Goal: Check status

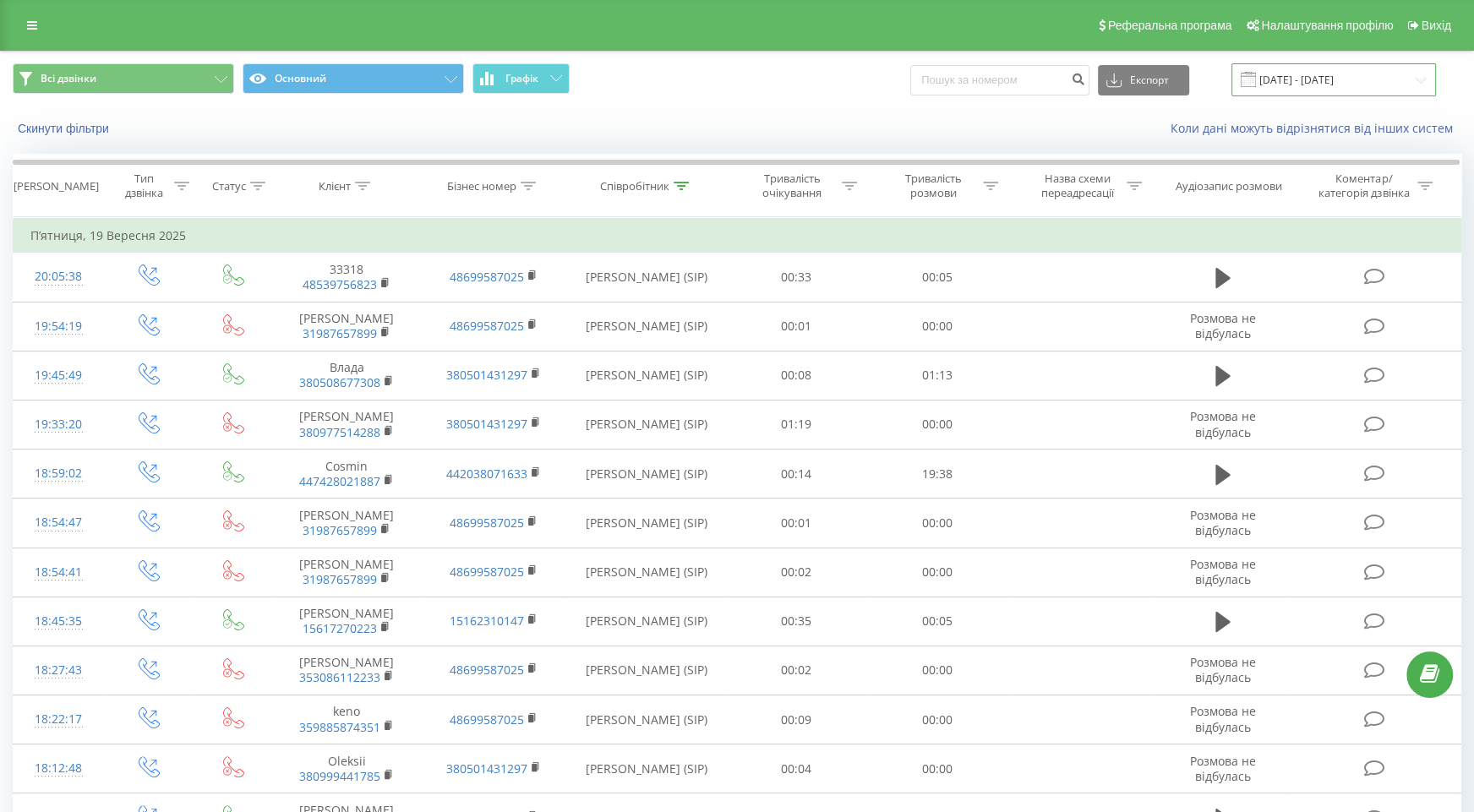
click at [1314, 78] on input "[DATE] - [DATE]" at bounding box center [1334, 80] width 205 height 33
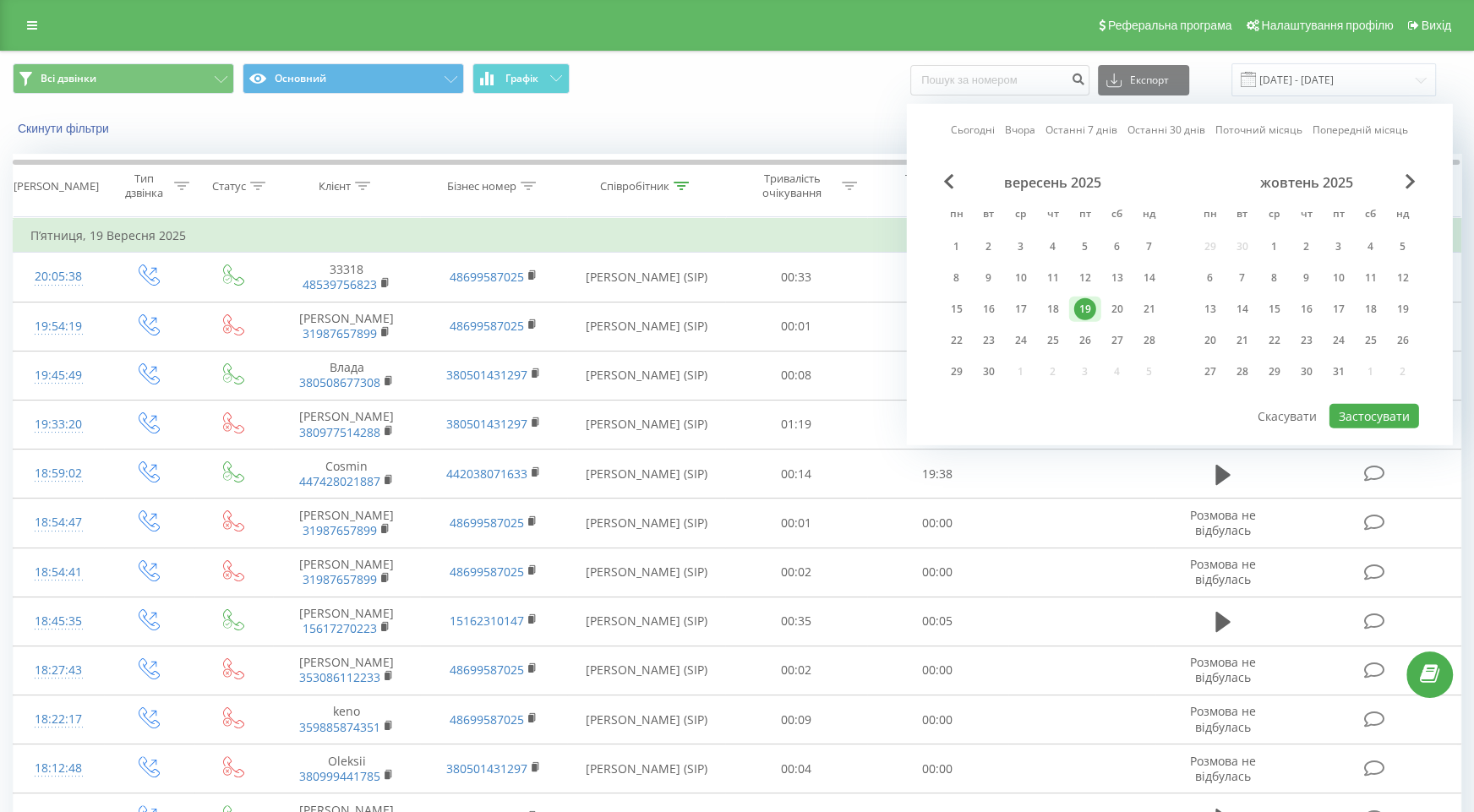
click at [1084, 305] on div "19" at bounding box center [1086, 309] width 22 height 22
click at [1349, 426] on div "Сьогодні Вчора Останні 7 днів Останні 30 днів Поточний місяць Попередній місяць…" at bounding box center [1180, 275] width 546 height 342
click at [1351, 418] on button "Застосувати" at bounding box center [1374, 416] width 90 height 25
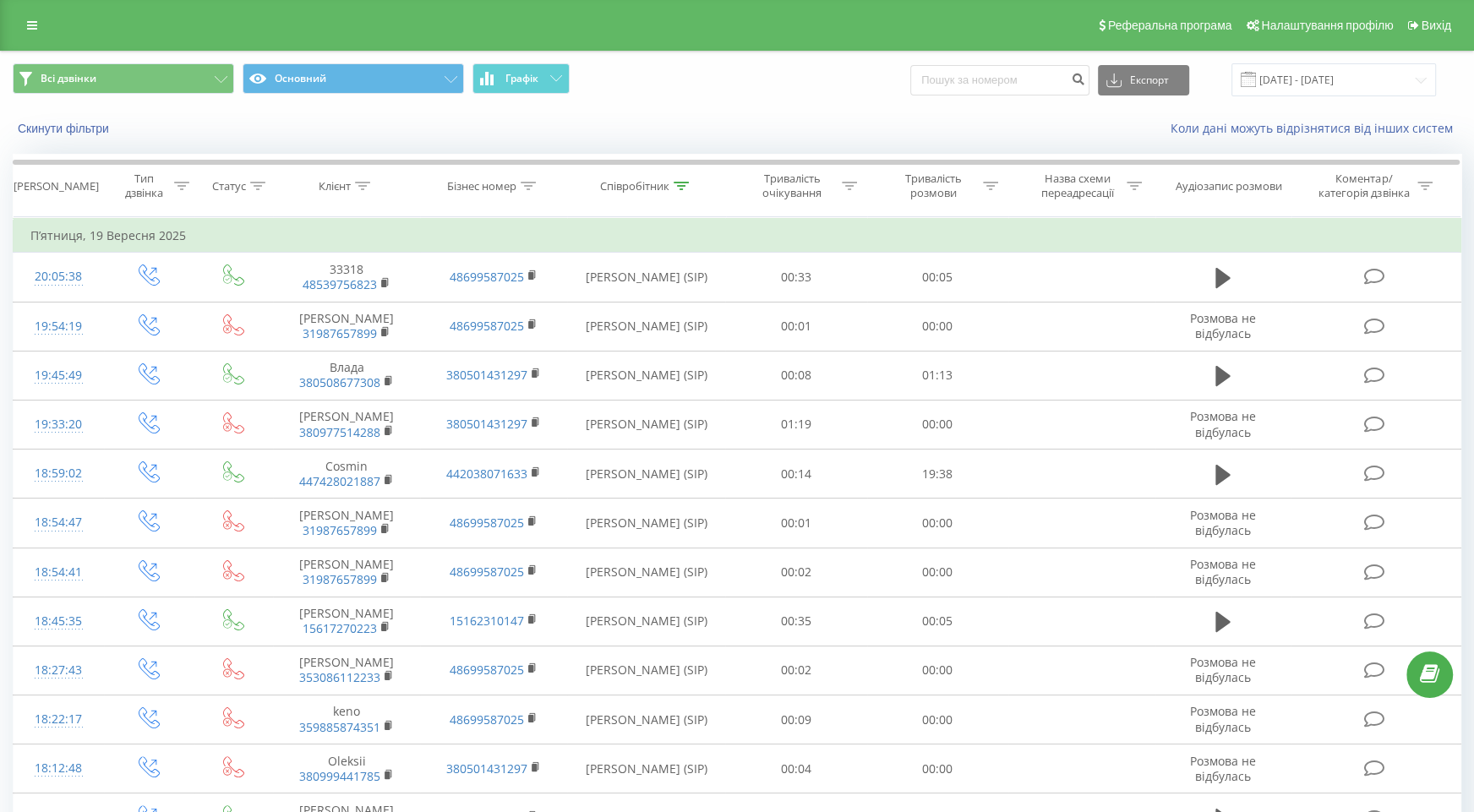
click at [679, 186] on icon at bounding box center [681, 185] width 15 height 8
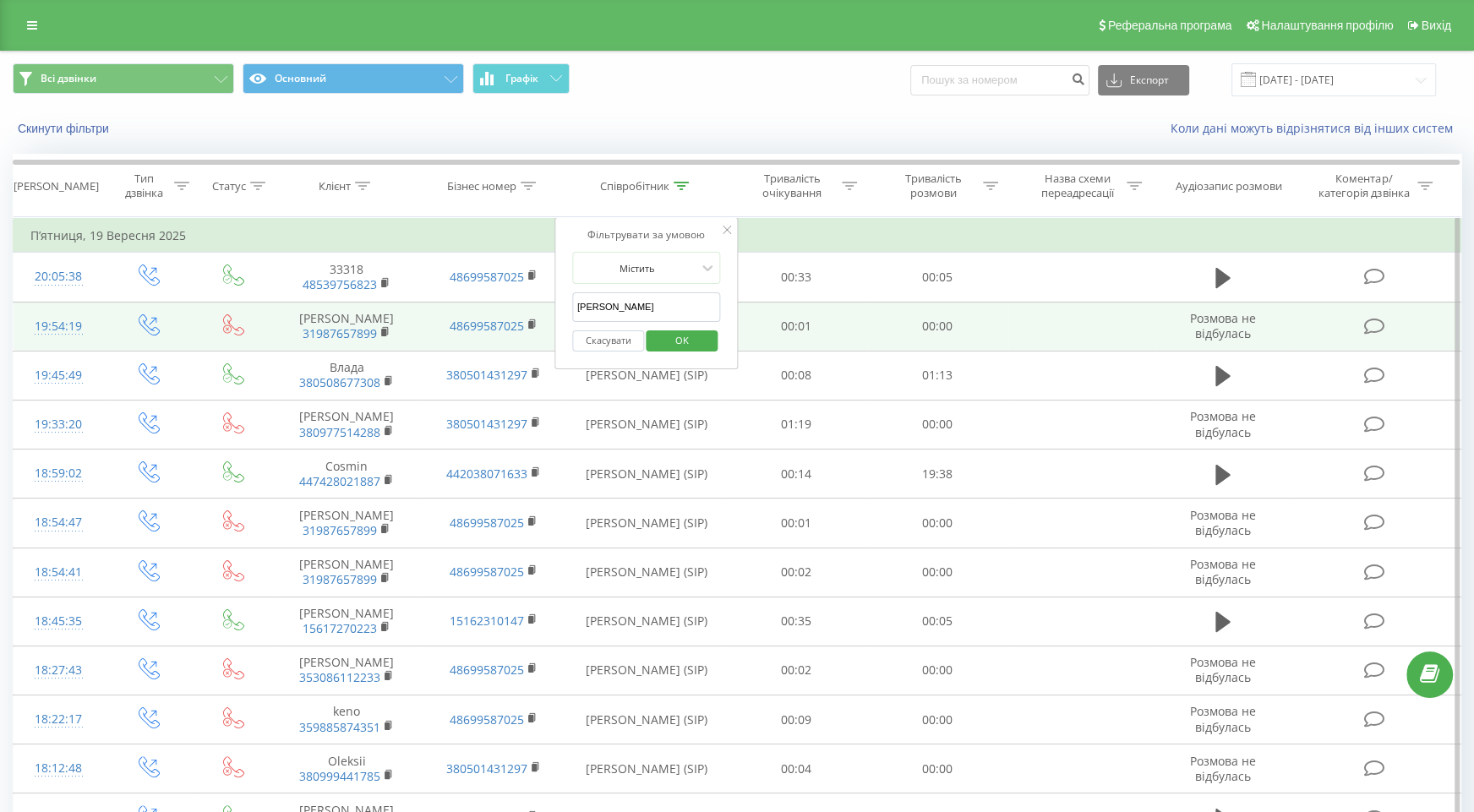
drag, startPoint x: 635, startPoint y: 299, endPoint x: 525, endPoint y: 302, distance: 110.0
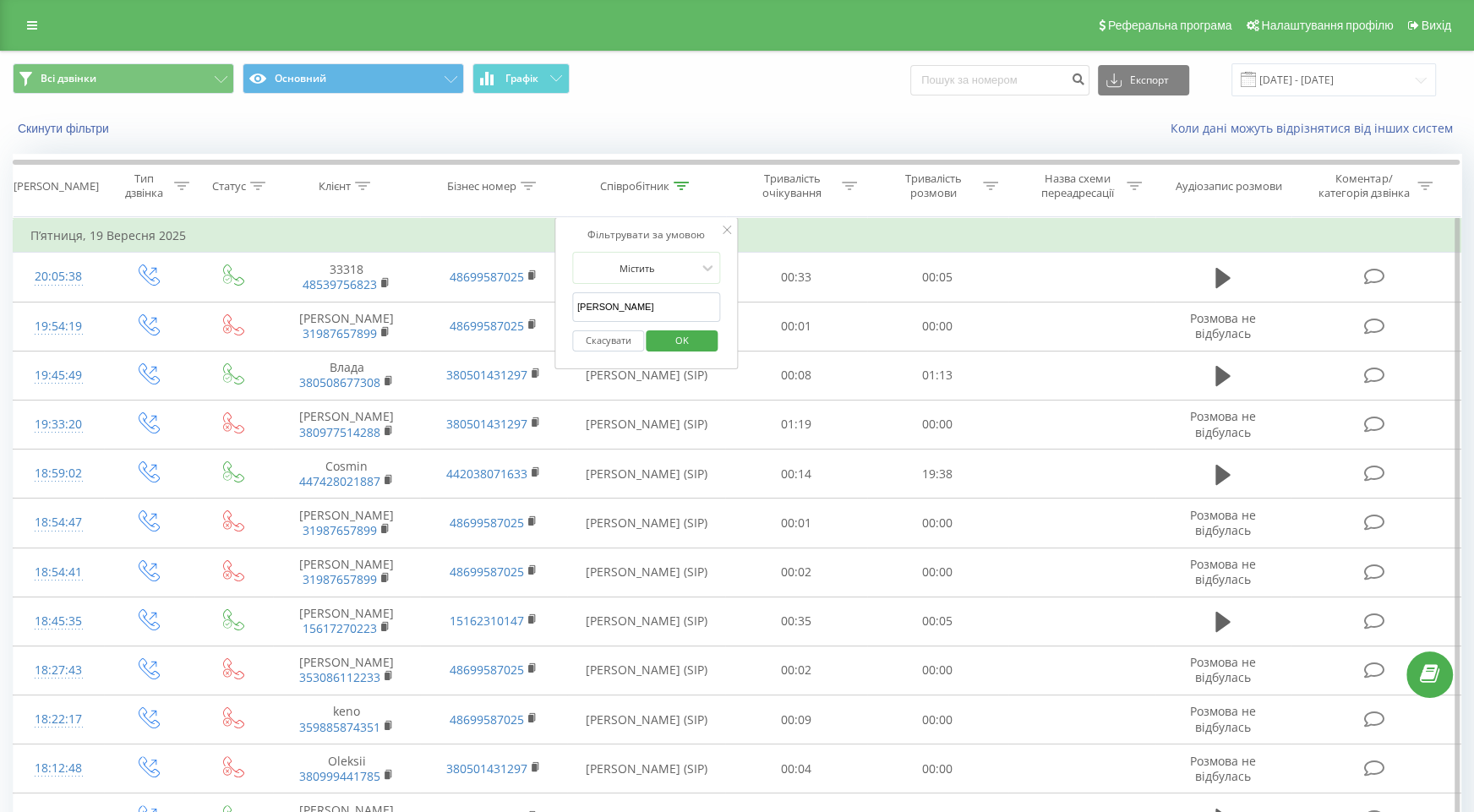
click at [648, 307] on input "[PERSON_NAME]" at bounding box center [647, 307] width 149 height 30
type input "[PERSON_NAME]"
click at [675, 345] on span "OK" at bounding box center [682, 340] width 47 height 26
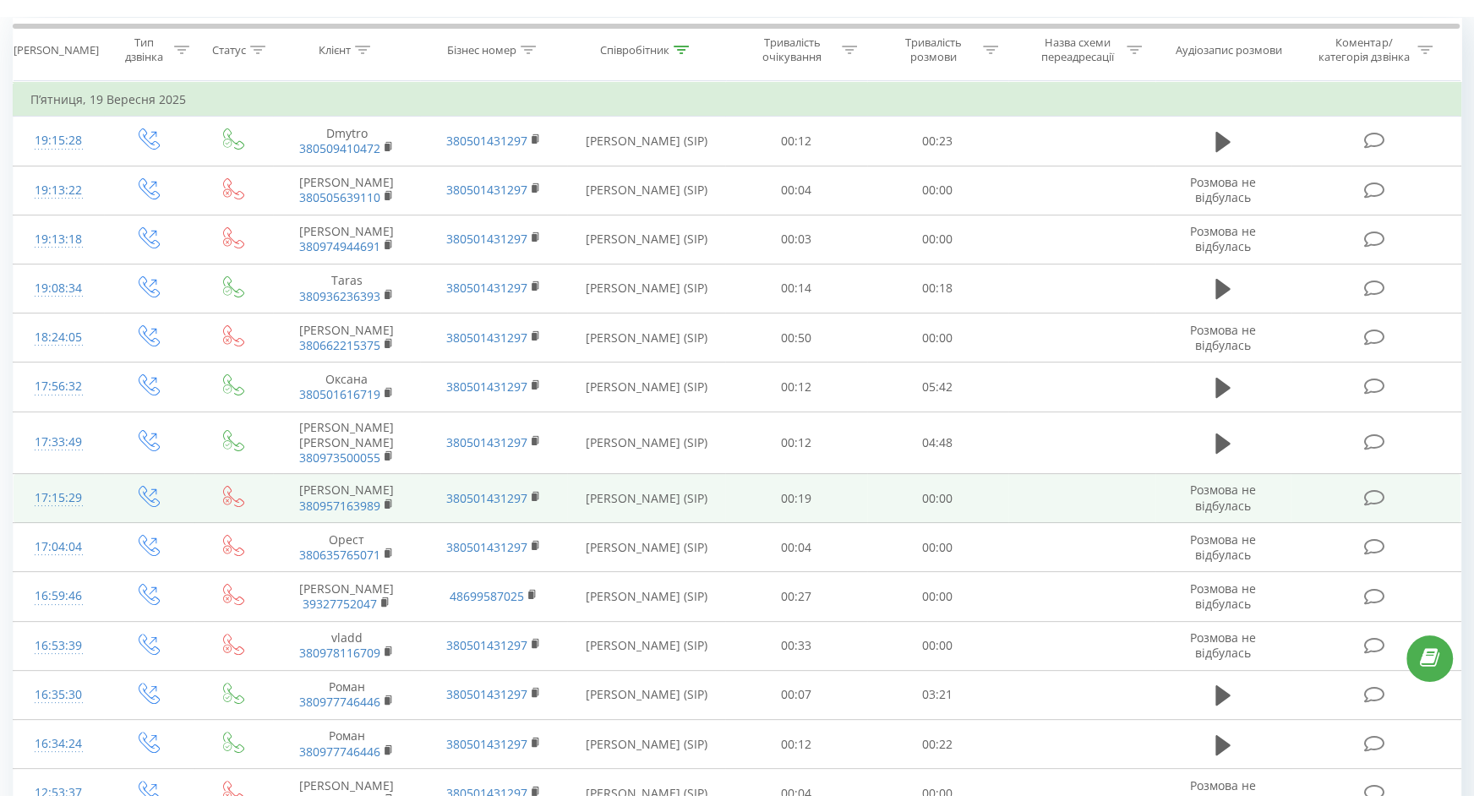
scroll to position [159, 0]
